Goal: Information Seeking & Learning: Learn about a topic

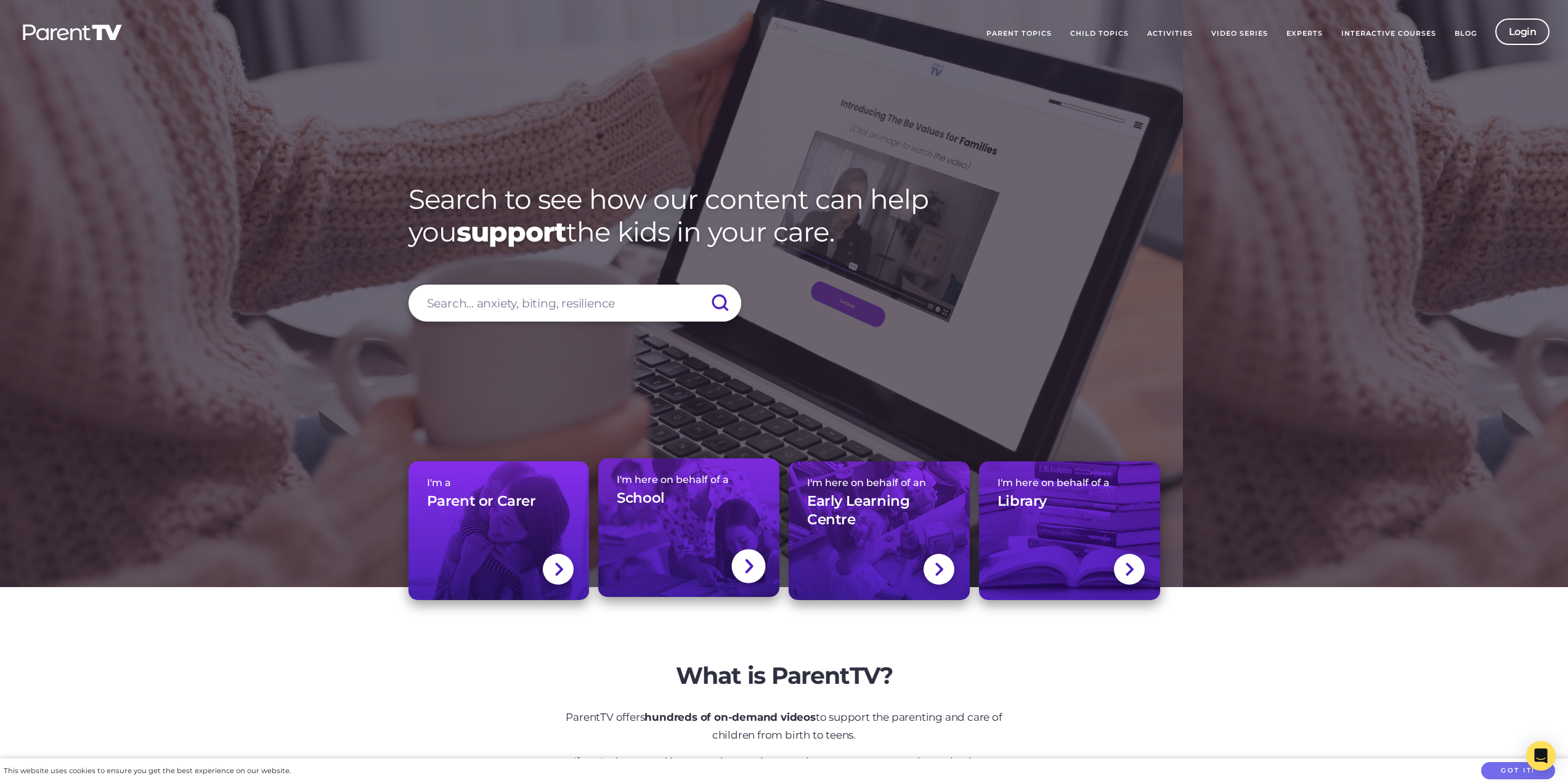
click at [689, 531] on link "I'm here on behalf of a School" at bounding box center [689, 528] width 181 height 139
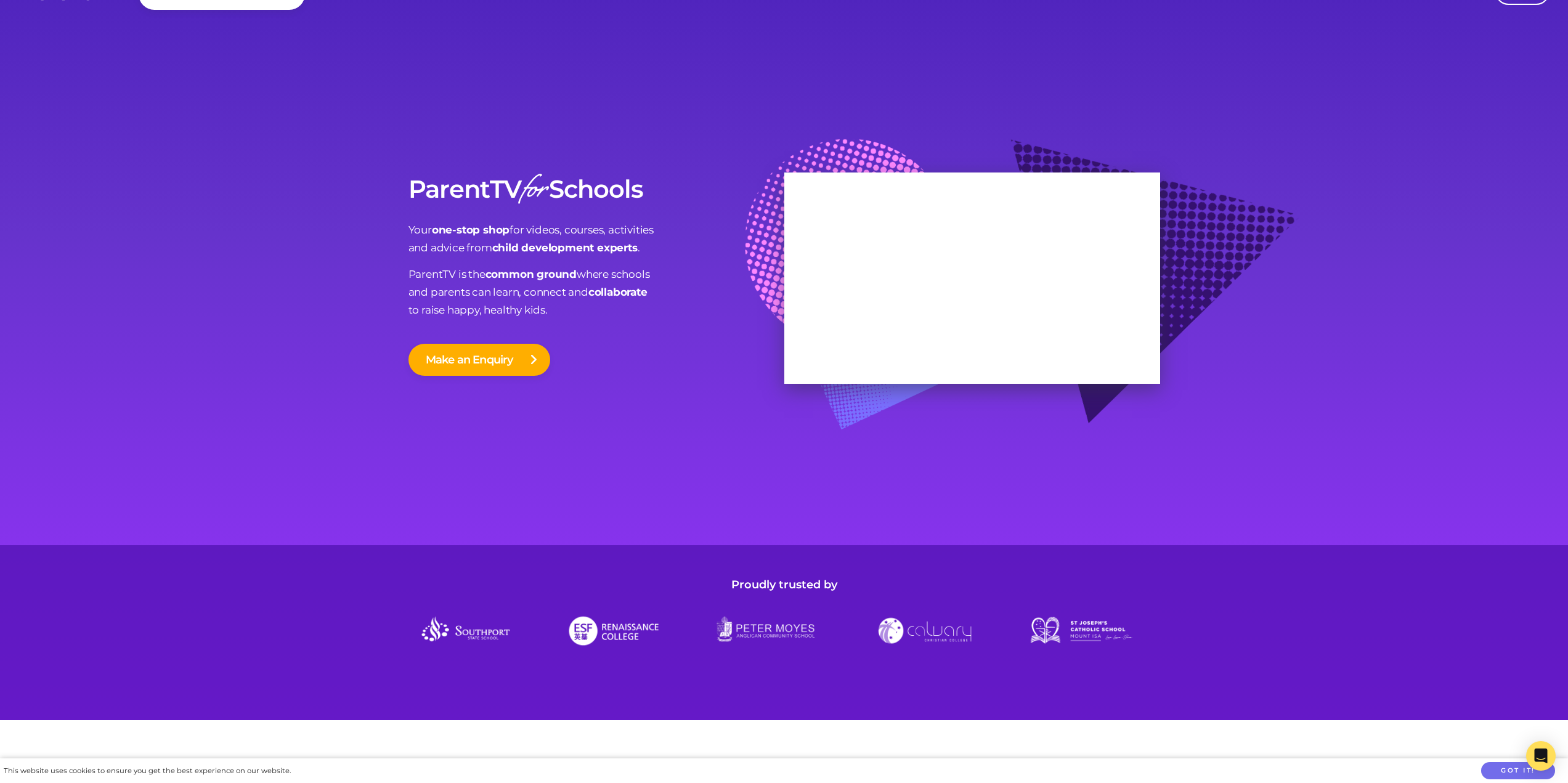
scroll to position [62, 0]
